Goal: Ask a question

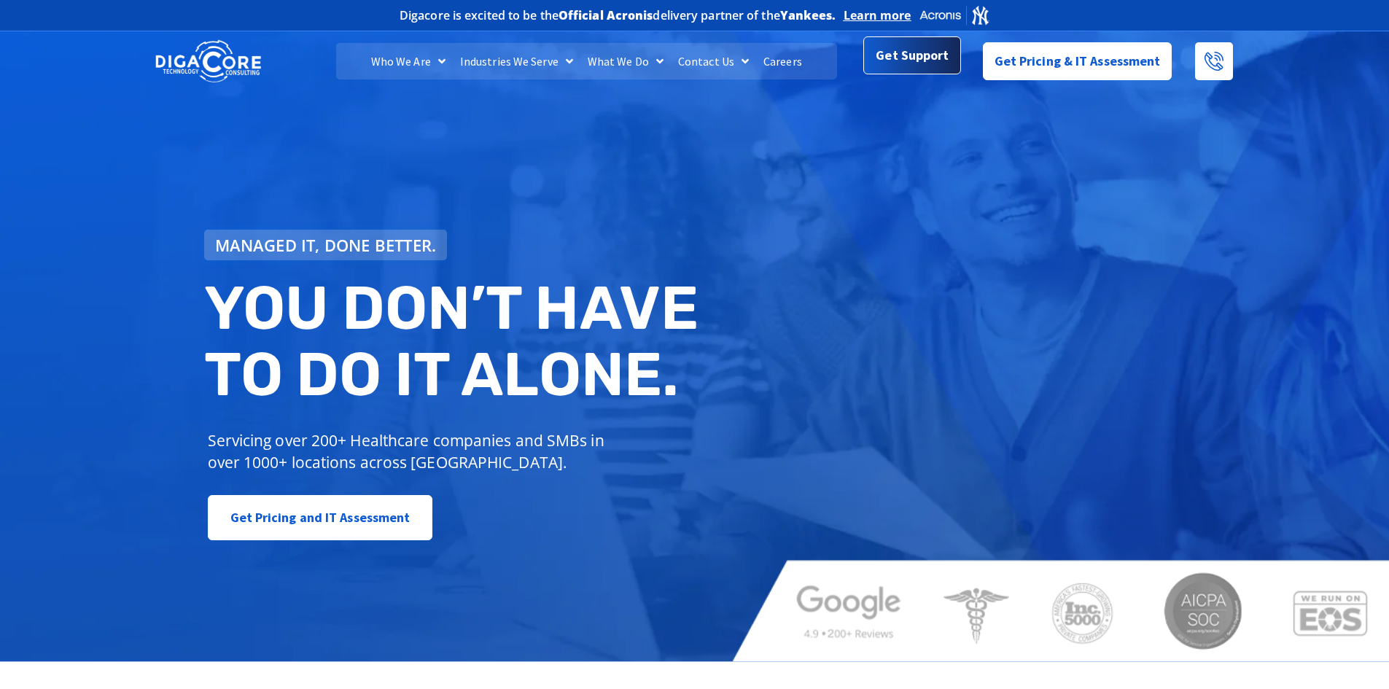
click at [928, 67] on span "Get Support" at bounding box center [912, 55] width 73 height 29
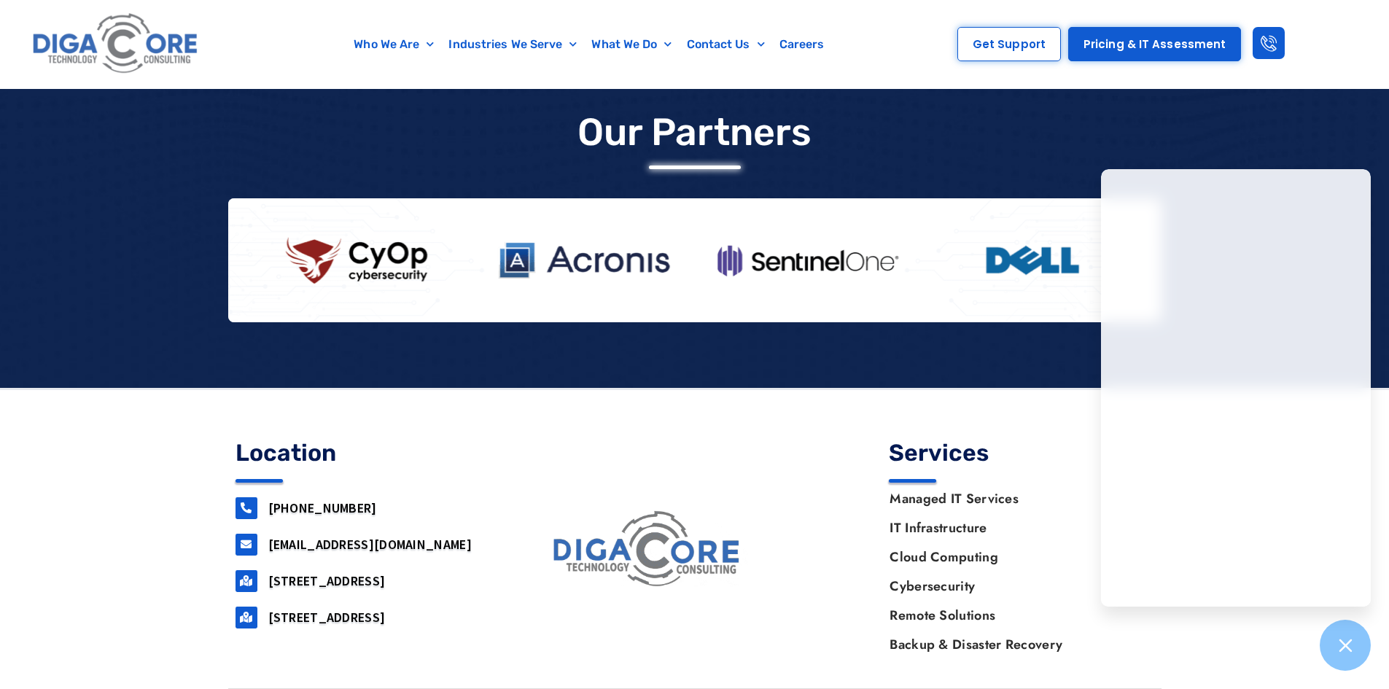
scroll to position [1216, 0]
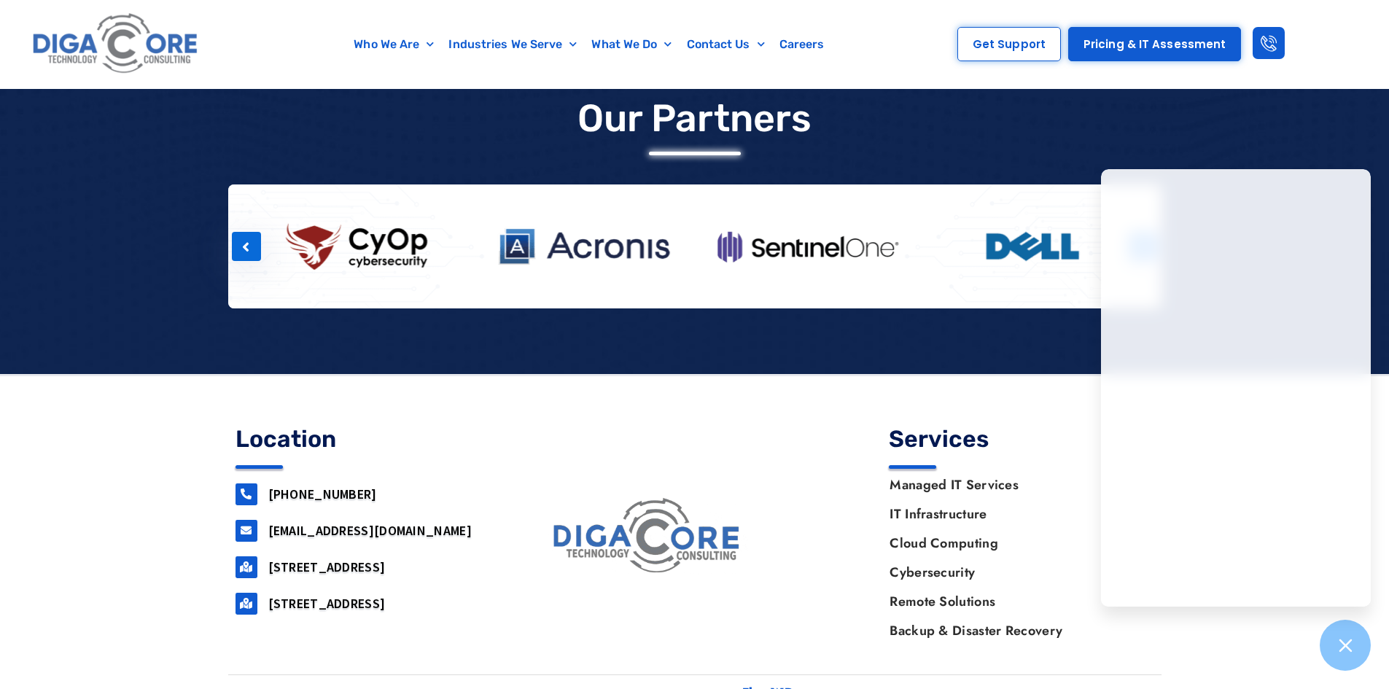
click at [939, 280] on div at bounding box center [1032, 247] width 225 height 78
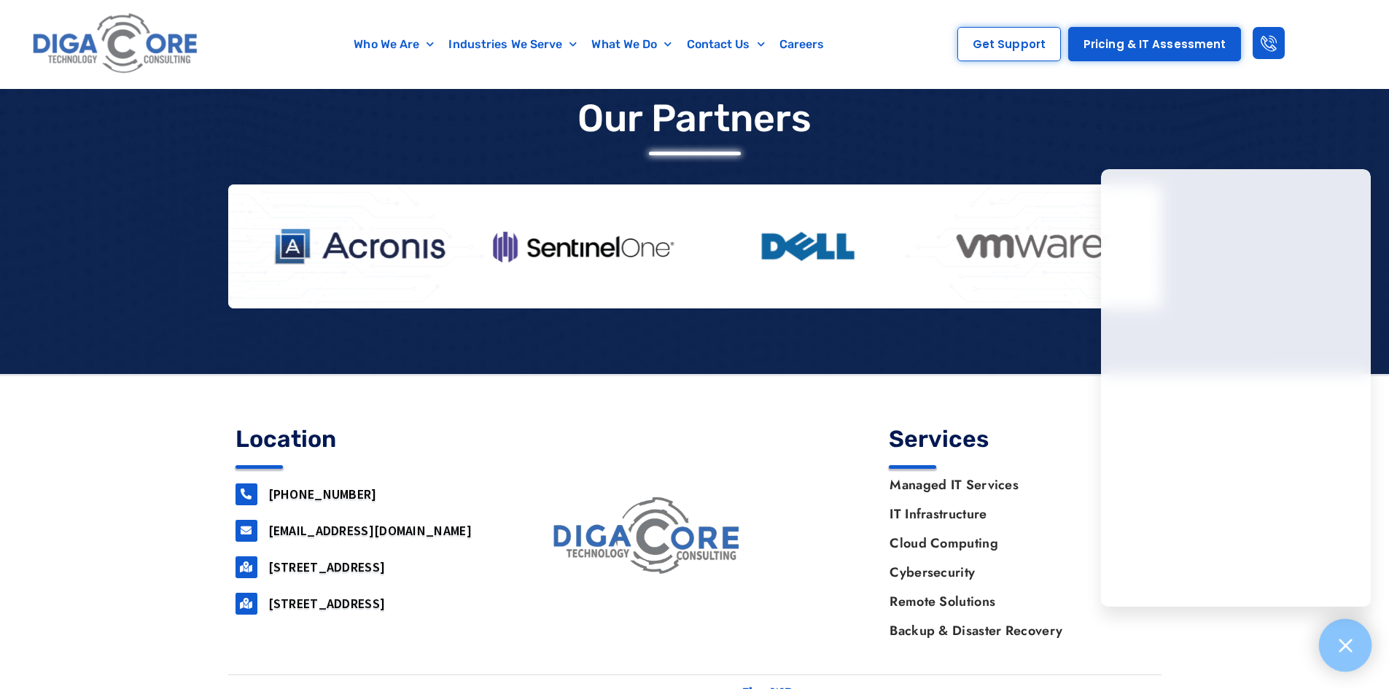
click at [1343, 639] on icon at bounding box center [1345, 645] width 19 height 19
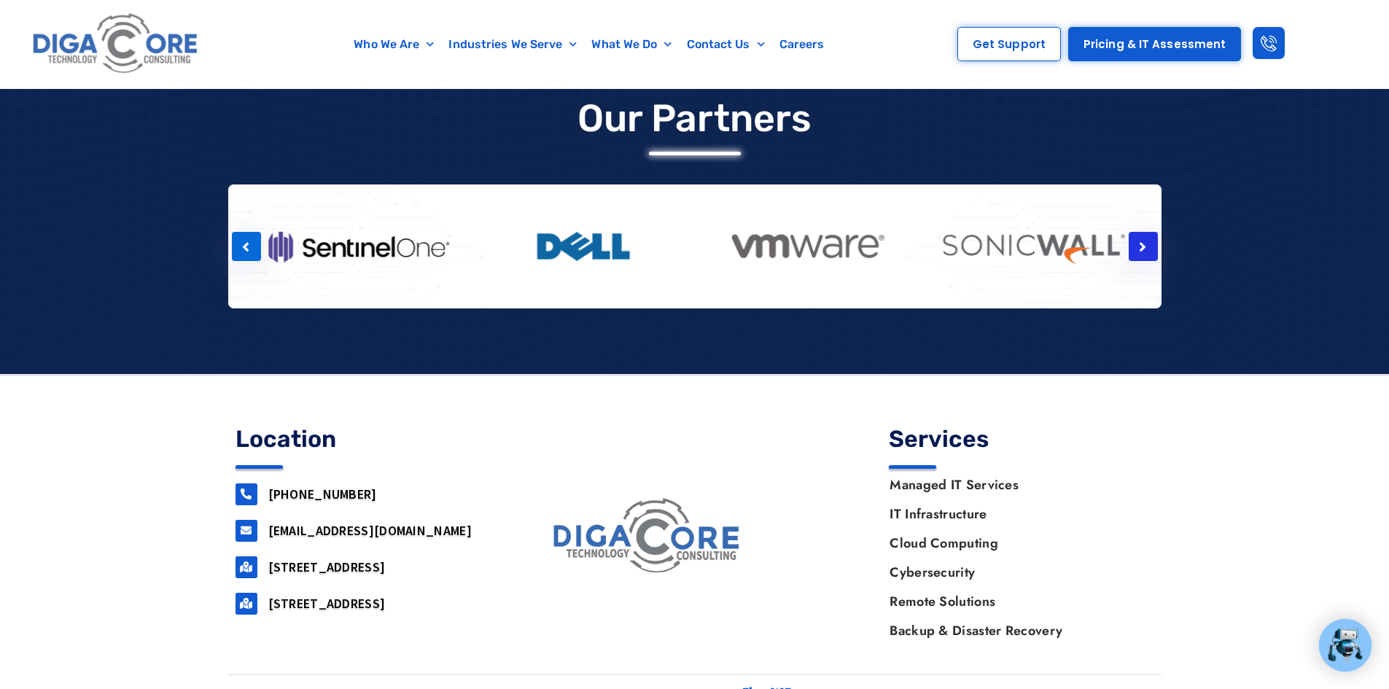
click at [1143, 249] on icon at bounding box center [1142, 247] width 7 height 15
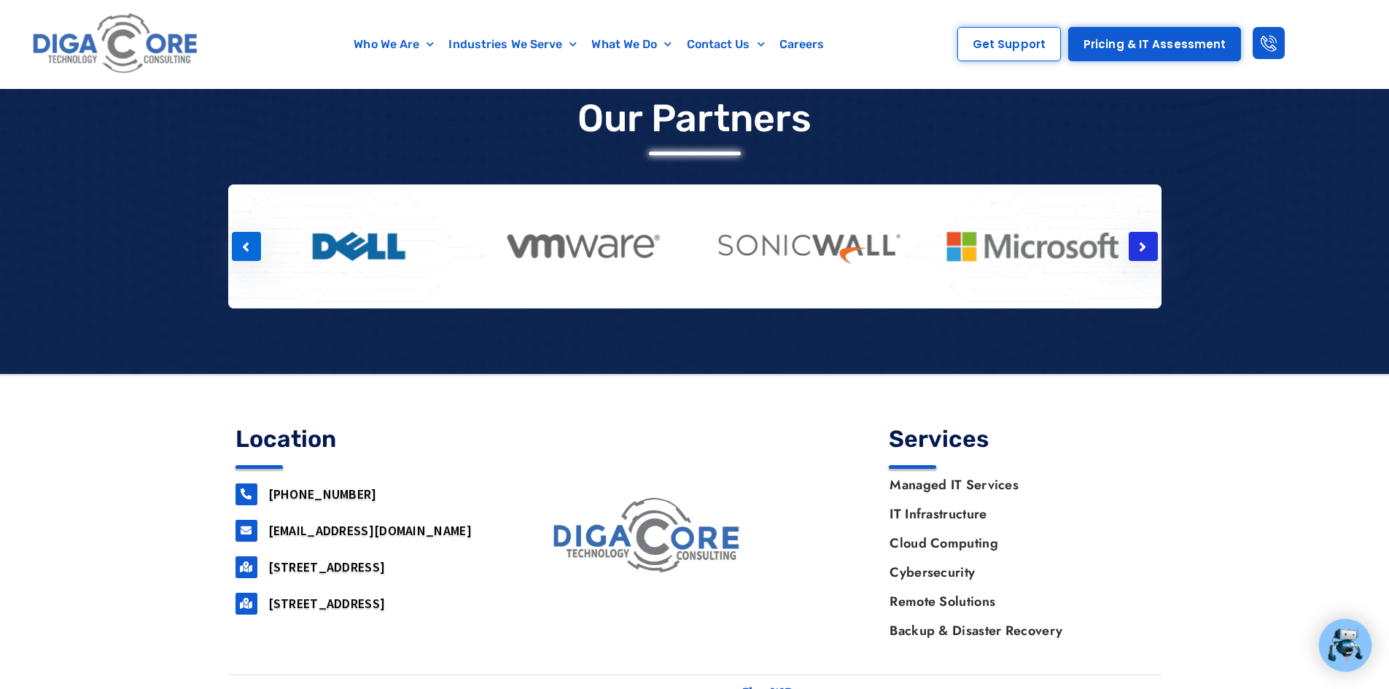
click at [1143, 249] on icon at bounding box center [1142, 247] width 7 height 15
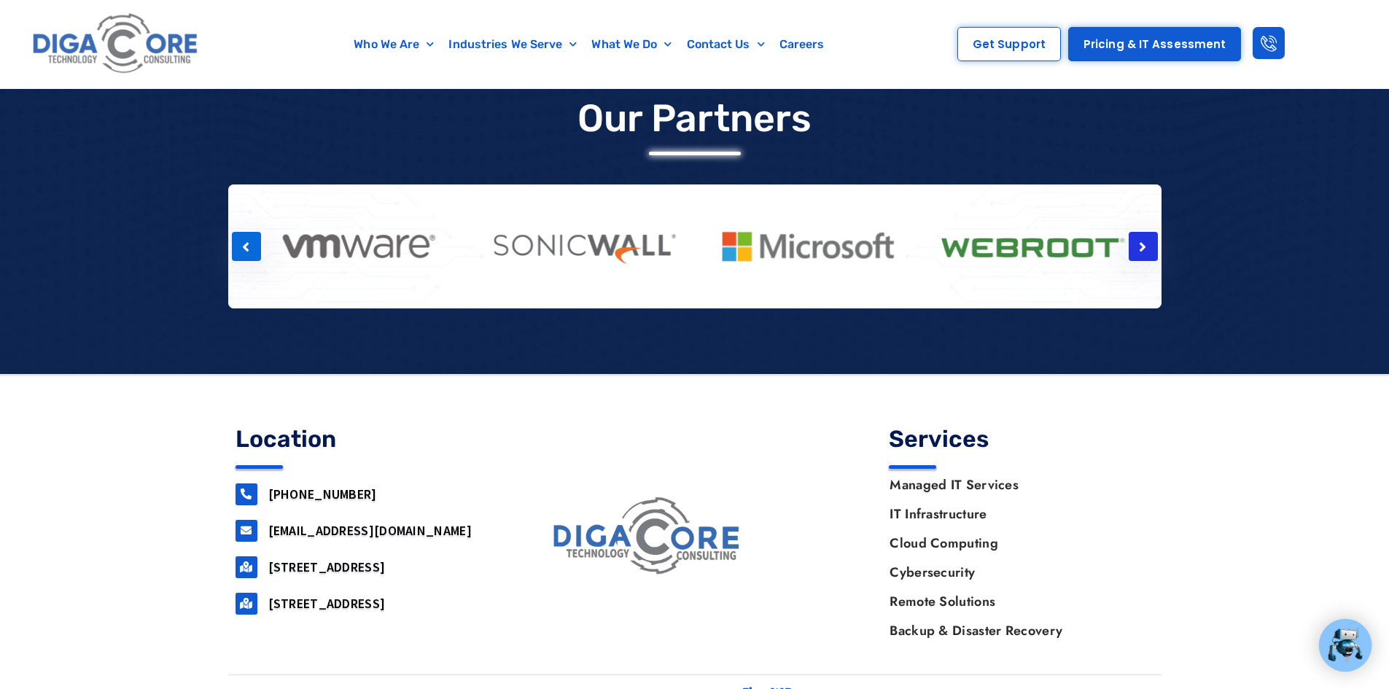
click at [1143, 249] on icon at bounding box center [1142, 247] width 7 height 15
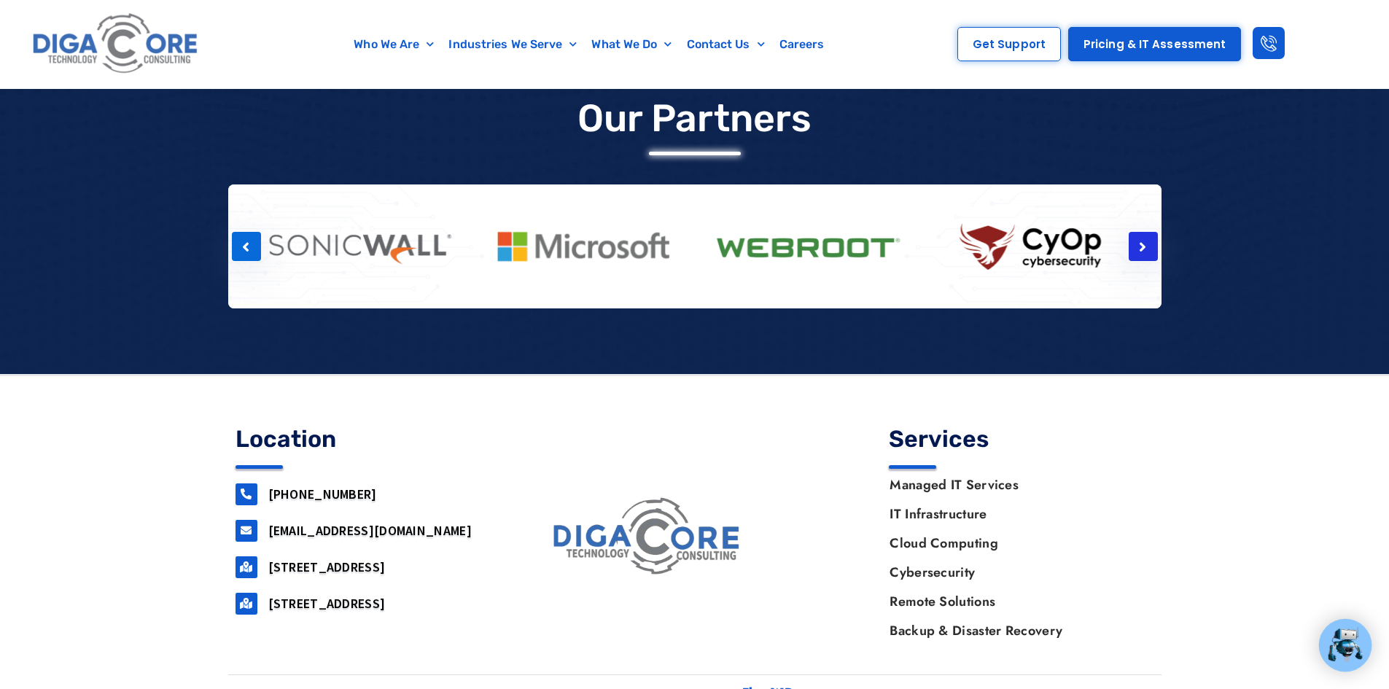
click at [1143, 249] on icon at bounding box center [1142, 247] width 7 height 15
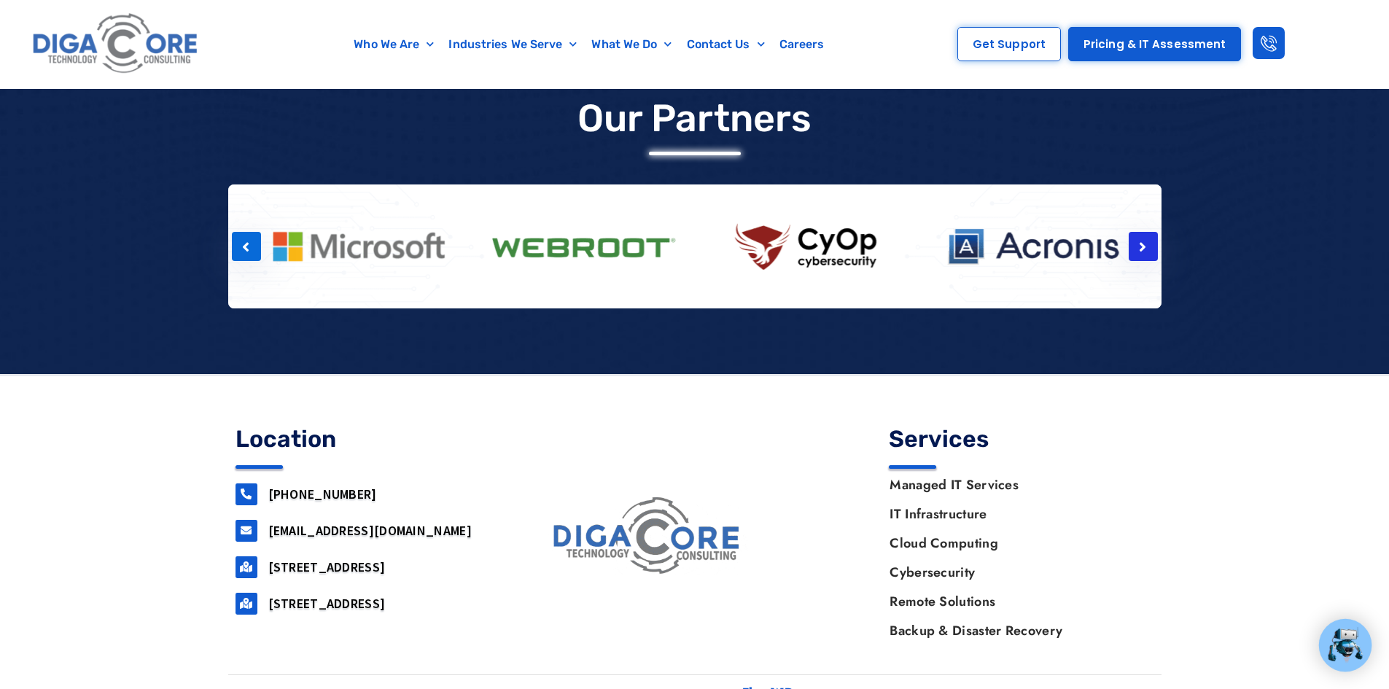
click at [1143, 249] on icon at bounding box center [1142, 247] width 7 height 15
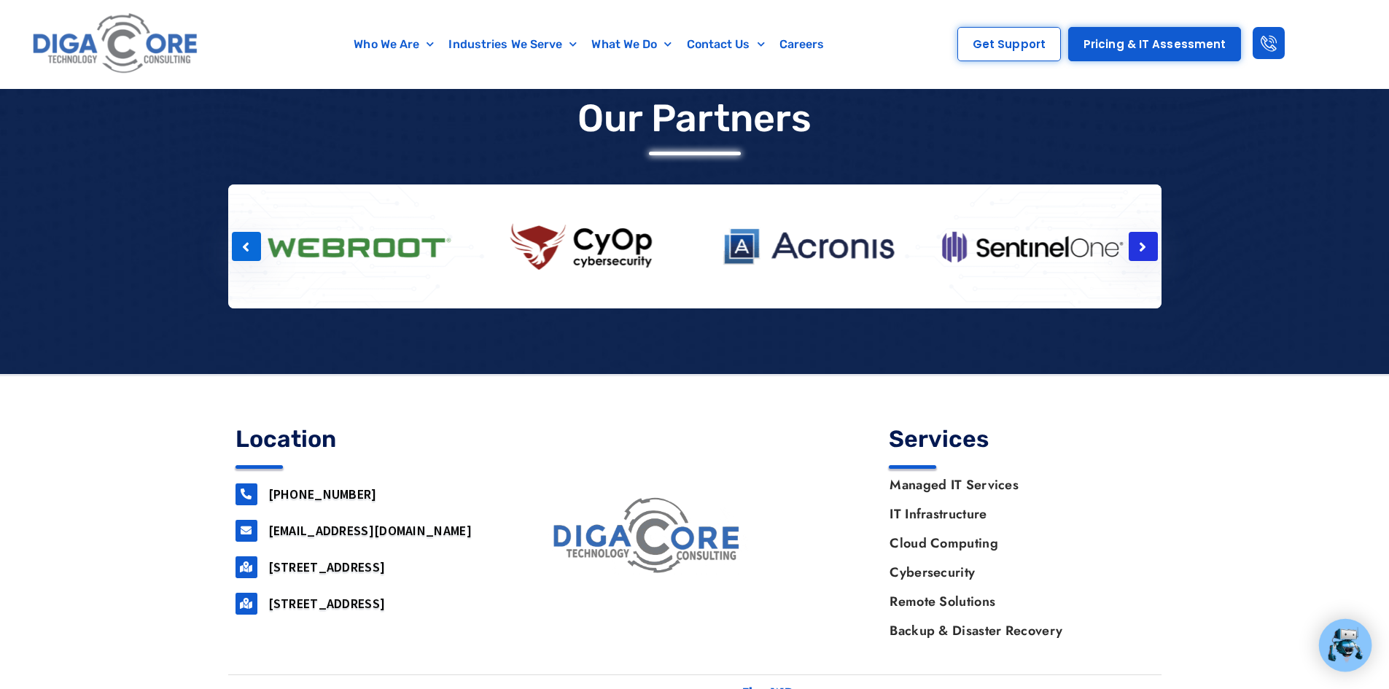
click at [1143, 249] on icon at bounding box center [1142, 247] width 7 height 15
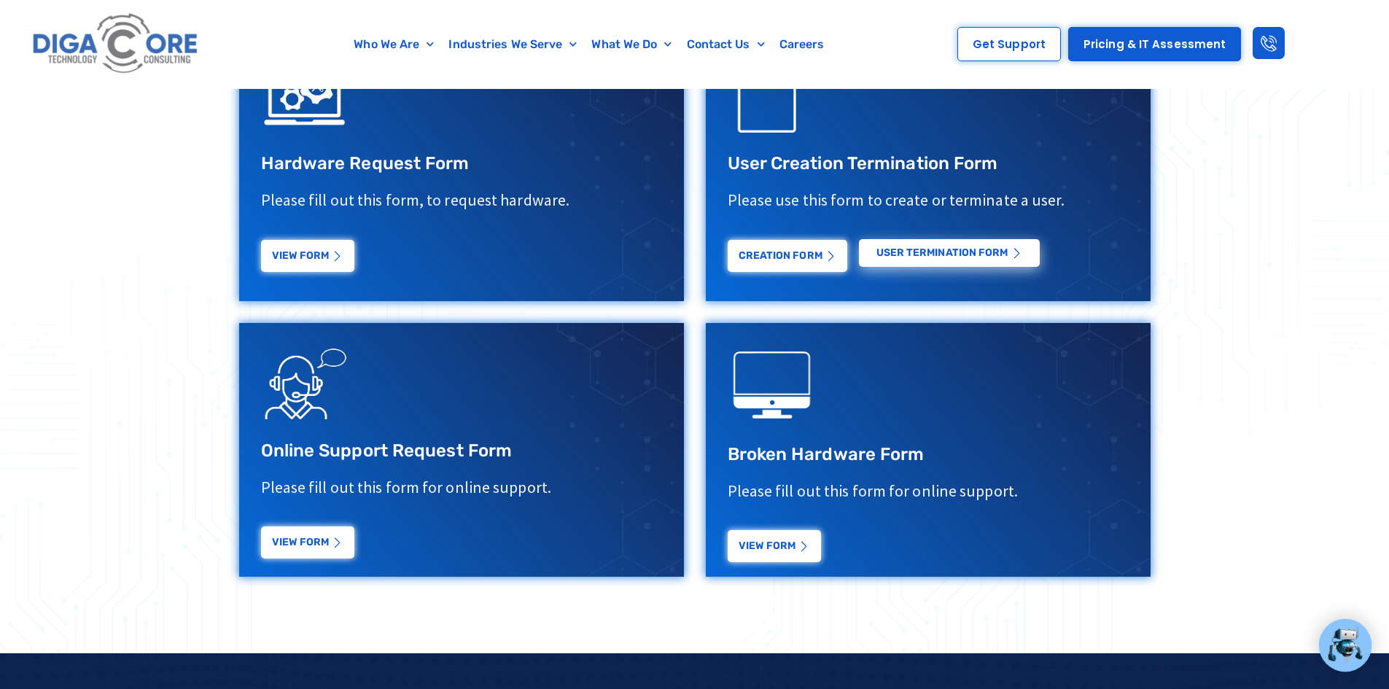
scroll to position [0, 0]
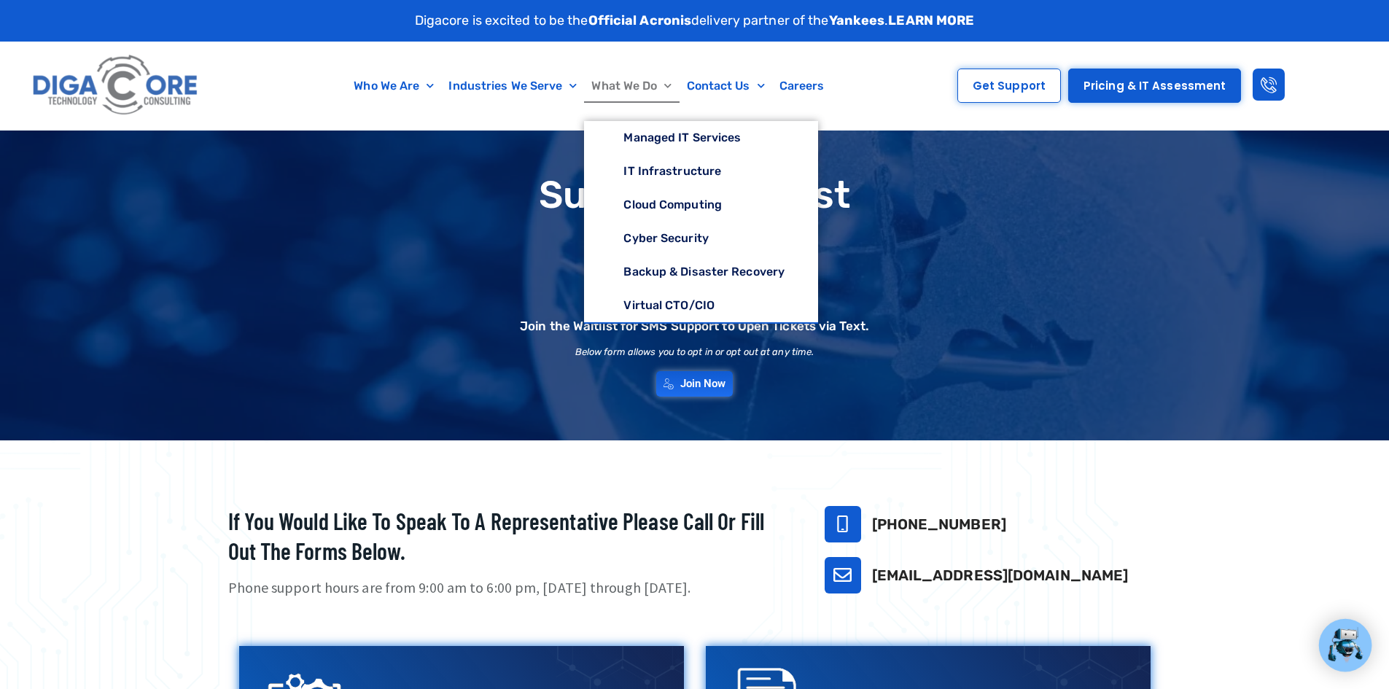
click at [664, 82] on span "Menu" at bounding box center [664, 85] width 15 height 23
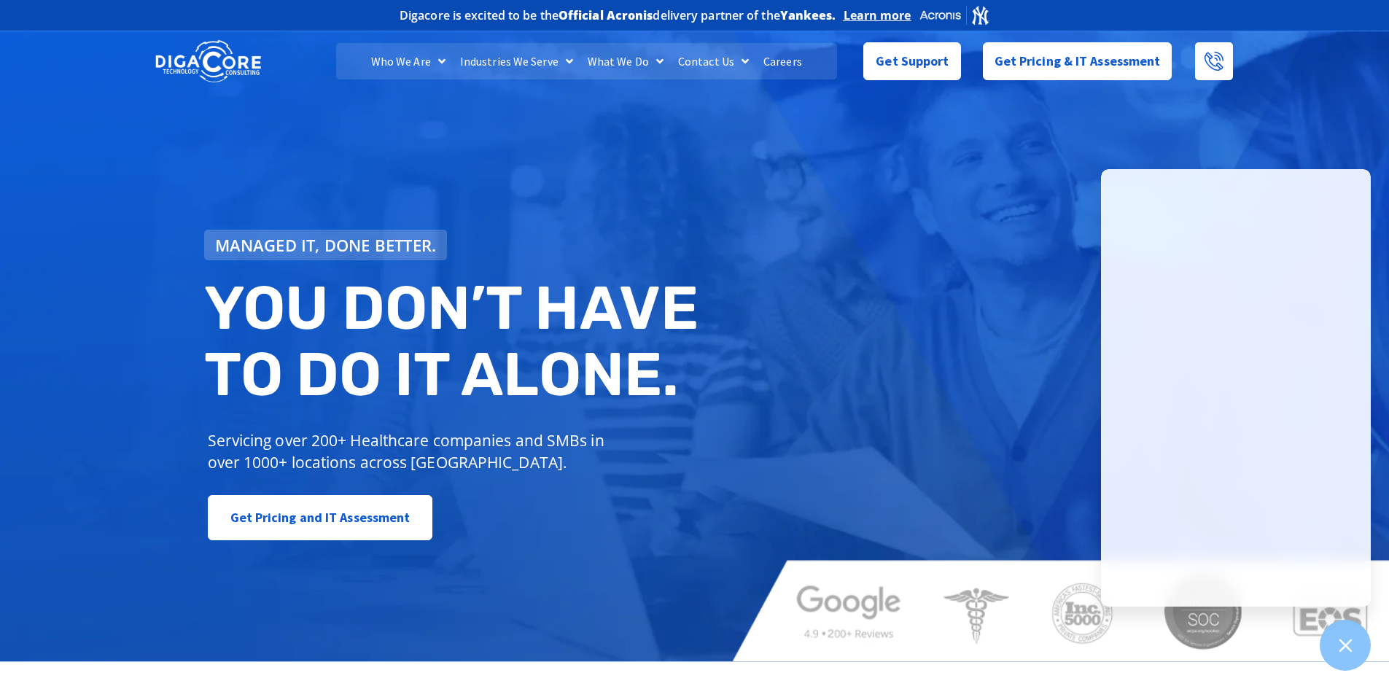
scroll to position [243, 0]
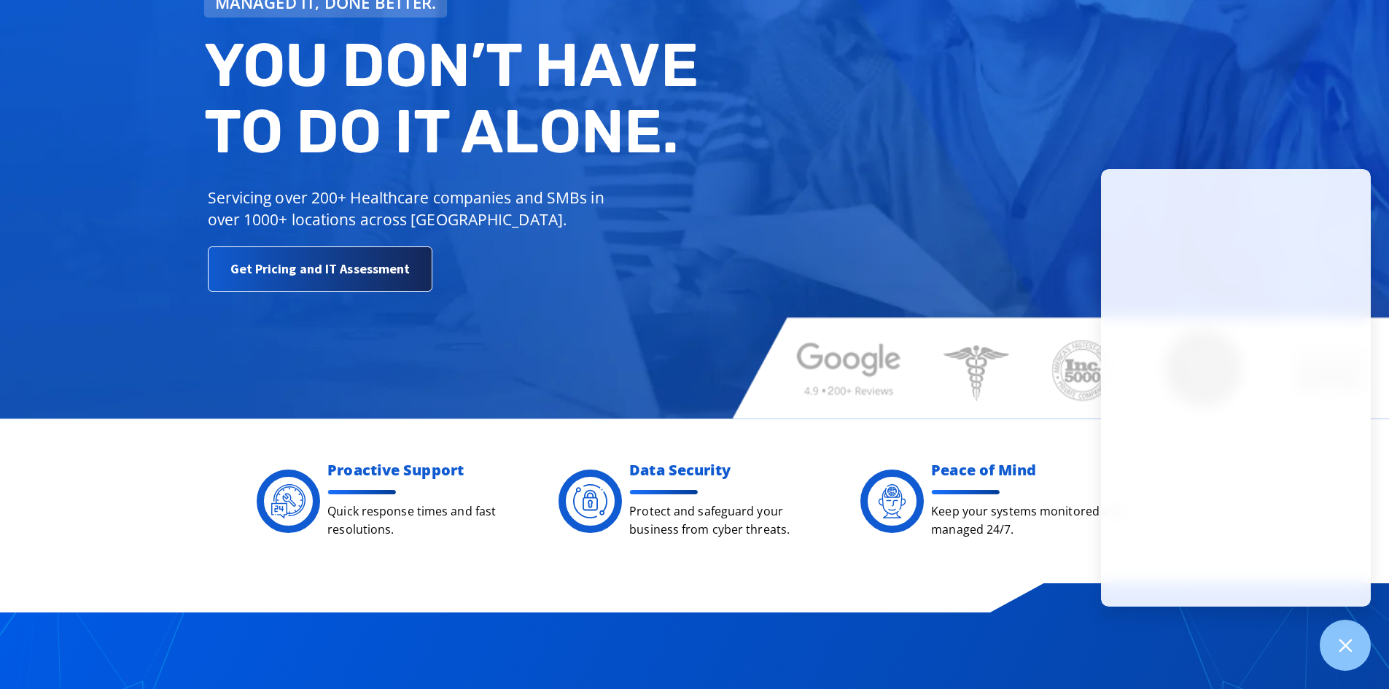
click at [388, 272] on span "Get Pricing and IT Assessment" at bounding box center [320, 271] width 180 height 29
